Goal: Task Accomplishment & Management: Use online tool/utility

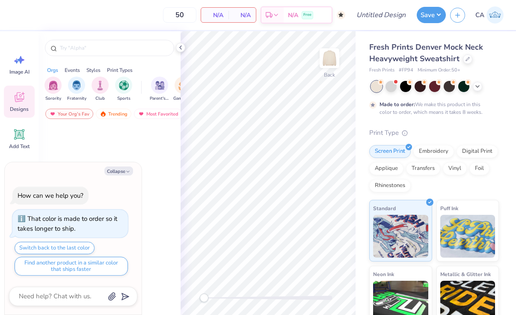
type textarea "x"
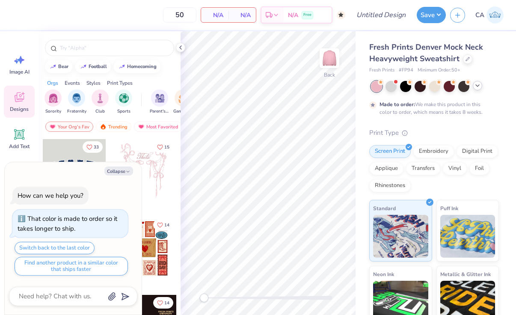
click at [478, 85] on icon at bounding box center [477, 85] width 7 height 7
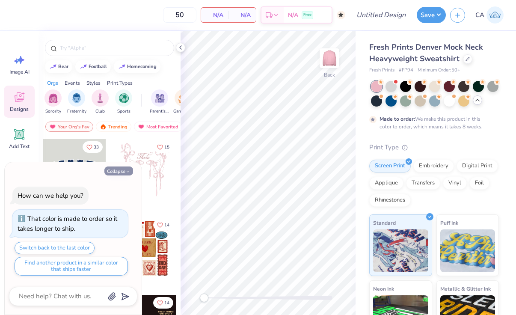
click at [125, 172] on icon "button" at bounding box center [127, 171] width 5 height 5
type textarea "x"
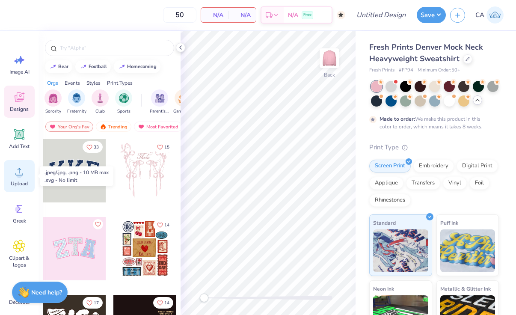
click at [20, 170] on icon at bounding box center [19, 171] width 13 height 13
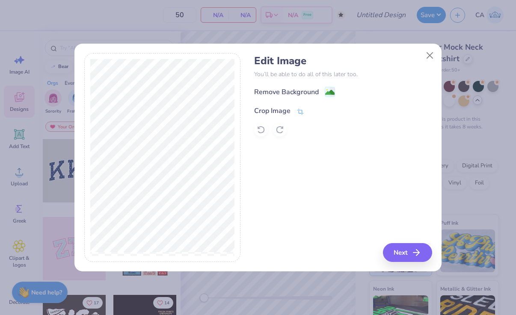
click at [300, 110] on icon at bounding box center [301, 112] width 8 height 8
click at [316, 108] on icon at bounding box center [315, 109] width 5 height 5
click at [329, 92] on image at bounding box center [329, 93] width 9 height 9
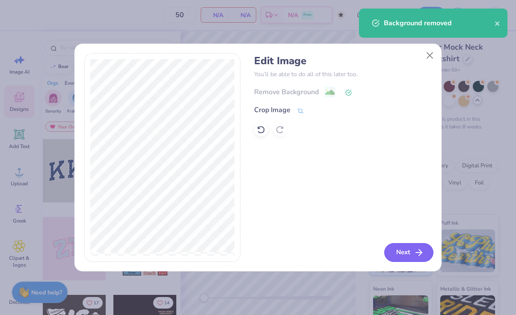
click at [397, 249] on button "Next" at bounding box center [409, 252] width 49 height 19
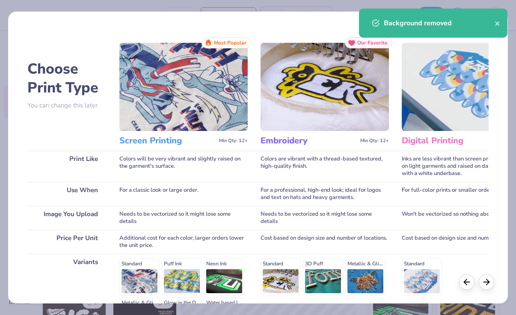
scroll to position [112, 0]
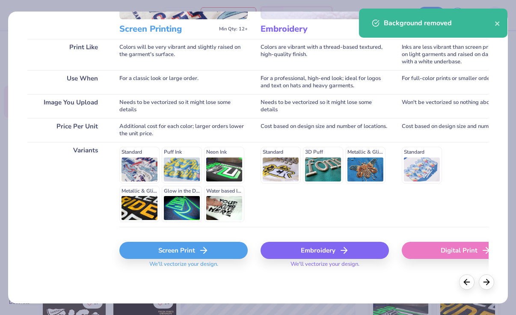
click at [178, 252] on div "Screen Print" at bounding box center [183, 250] width 128 height 17
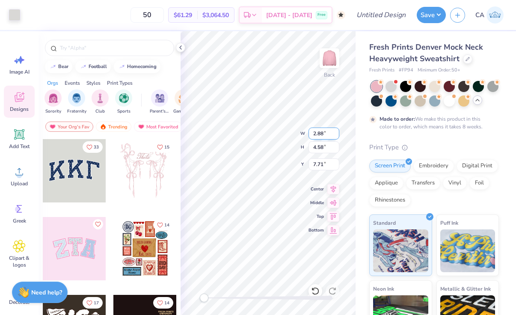
click at [309, 131] on div "Back W 2.88 2.88 " H 4.58 4.58 " Y 7.71 7.71 " Center Middle Top Bottom" at bounding box center [268, 173] width 175 height 284
click at [10, 11] on div at bounding box center [15, 14] width 12 height 12
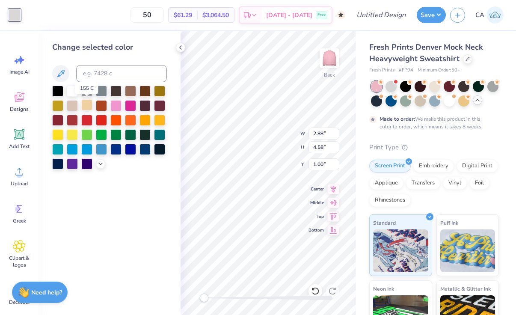
click at [84, 107] on div at bounding box center [86, 104] width 11 height 11
click at [101, 164] on icon at bounding box center [100, 163] width 7 height 7
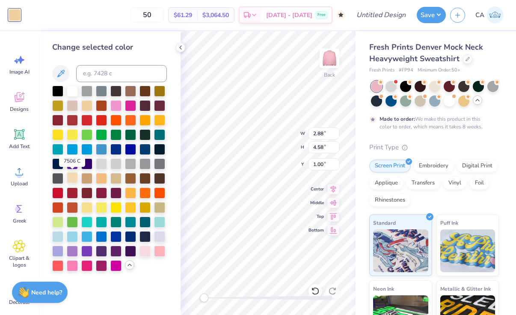
click at [70, 179] on div at bounding box center [72, 177] width 11 height 11
click at [144, 248] on div at bounding box center [145, 250] width 11 height 11
click at [87, 105] on div at bounding box center [86, 104] width 11 height 11
click at [140, 90] on div at bounding box center [145, 90] width 11 height 11
click at [134, 89] on div at bounding box center [130, 90] width 11 height 11
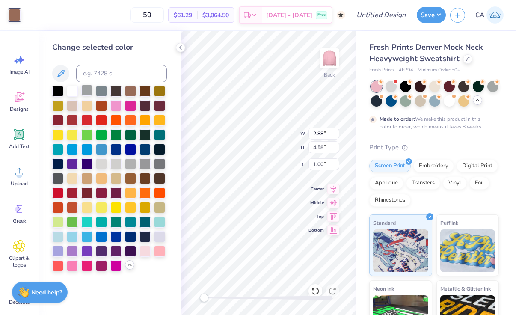
click at [89, 90] on div at bounding box center [86, 90] width 11 height 11
click at [68, 90] on div at bounding box center [72, 90] width 11 height 11
click at [106, 160] on div at bounding box center [101, 163] width 11 height 11
click at [117, 164] on div at bounding box center [115, 163] width 11 height 11
click at [158, 165] on div at bounding box center [159, 163] width 11 height 11
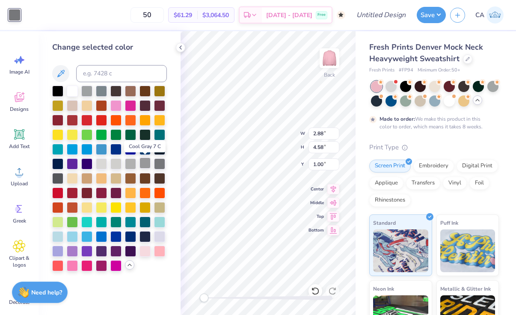
click at [149, 165] on div at bounding box center [145, 163] width 11 height 11
click at [129, 164] on div at bounding box center [130, 163] width 11 height 11
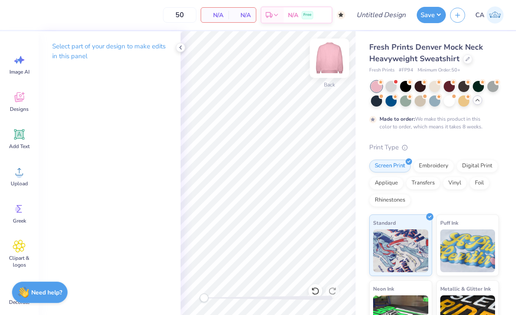
click at [328, 53] on img at bounding box center [330, 58] width 34 height 34
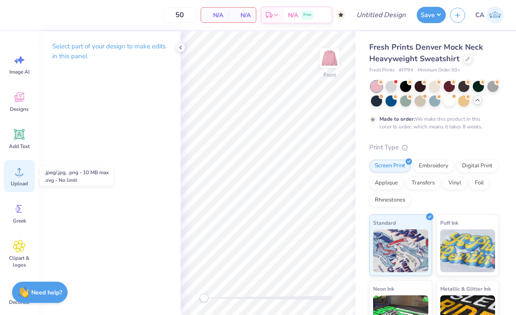
click at [26, 176] on div "Upload" at bounding box center [19, 176] width 31 height 32
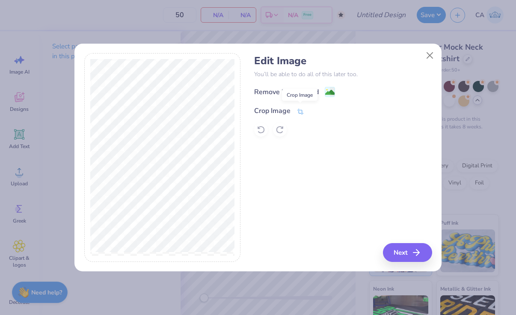
click at [299, 112] on icon at bounding box center [301, 112] width 8 height 8
click at [316, 113] on icon at bounding box center [315, 109] width 5 height 5
click at [329, 90] on image at bounding box center [329, 93] width 9 height 9
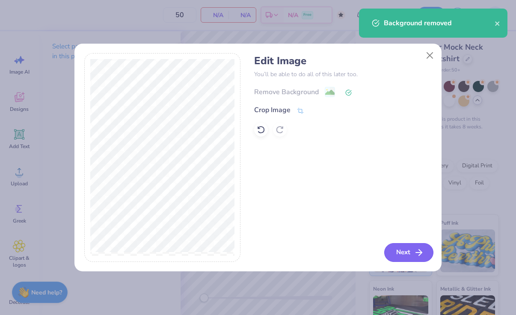
click at [402, 251] on button "Next" at bounding box center [409, 252] width 49 height 19
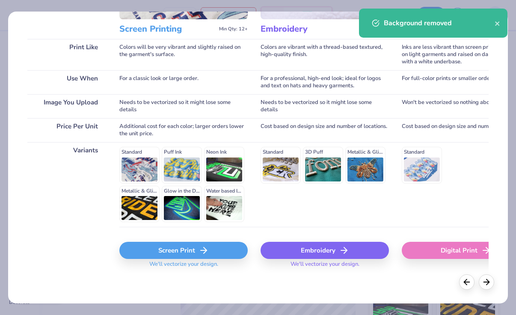
click at [205, 255] on icon at bounding box center [204, 250] width 10 height 10
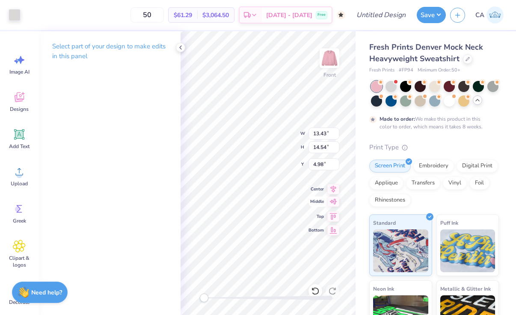
click at [328, 203] on div "Front W 13.43 13.43 " H 14.54 14.54 " Y 4.98 4.98 " Center Middle Top Bottom" at bounding box center [268, 173] width 175 height 284
